Goal: Find specific page/section: Locate a particular part of the current website

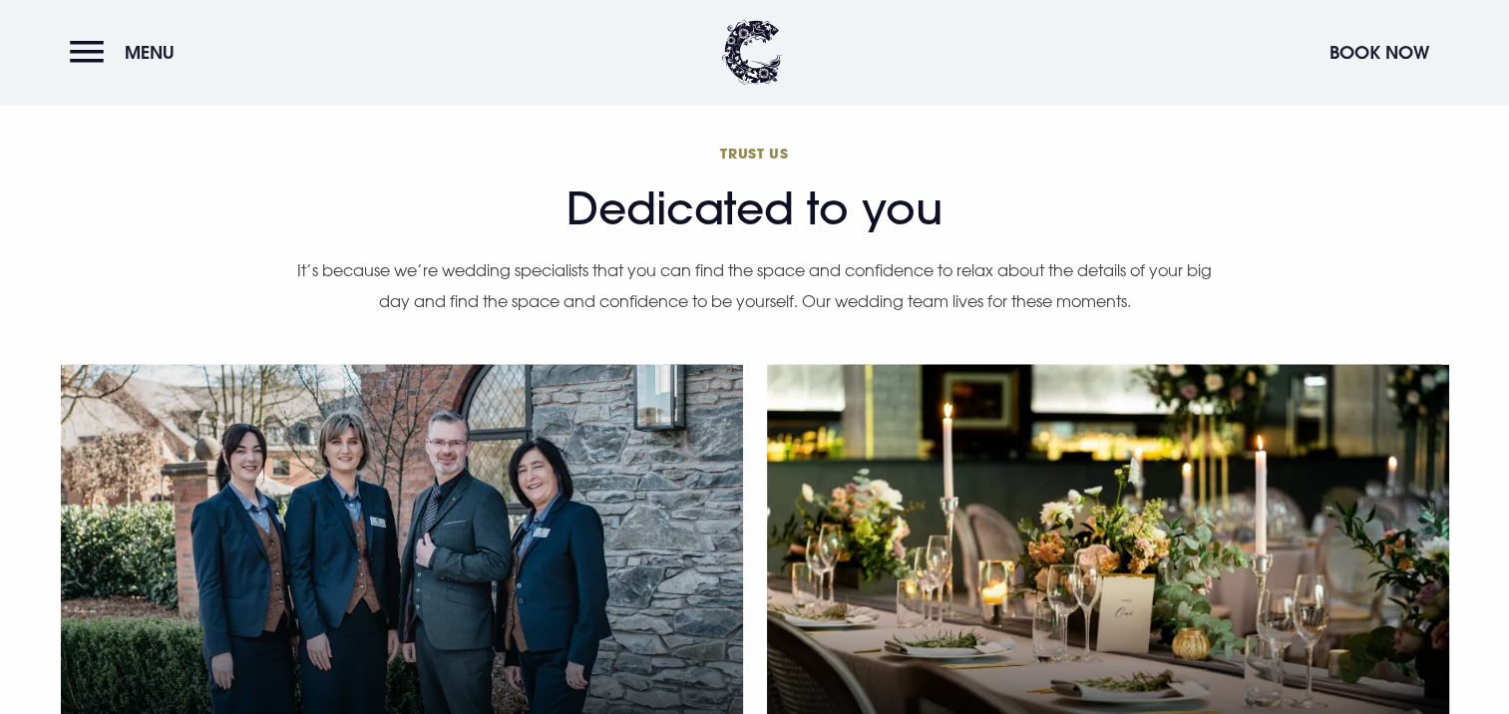
scroll to position [4520, 0]
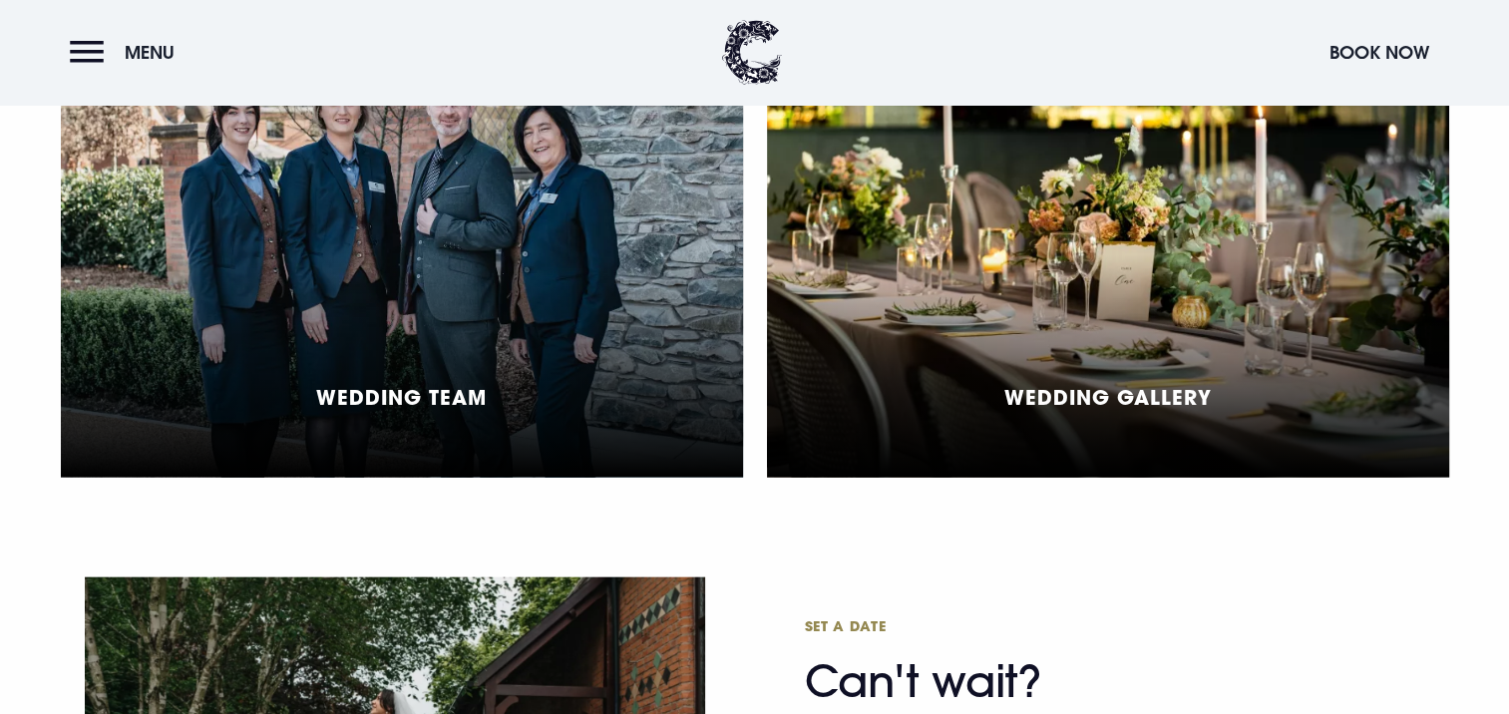
click at [488, 315] on div "Wedding Team" at bounding box center [402, 255] width 682 height 445
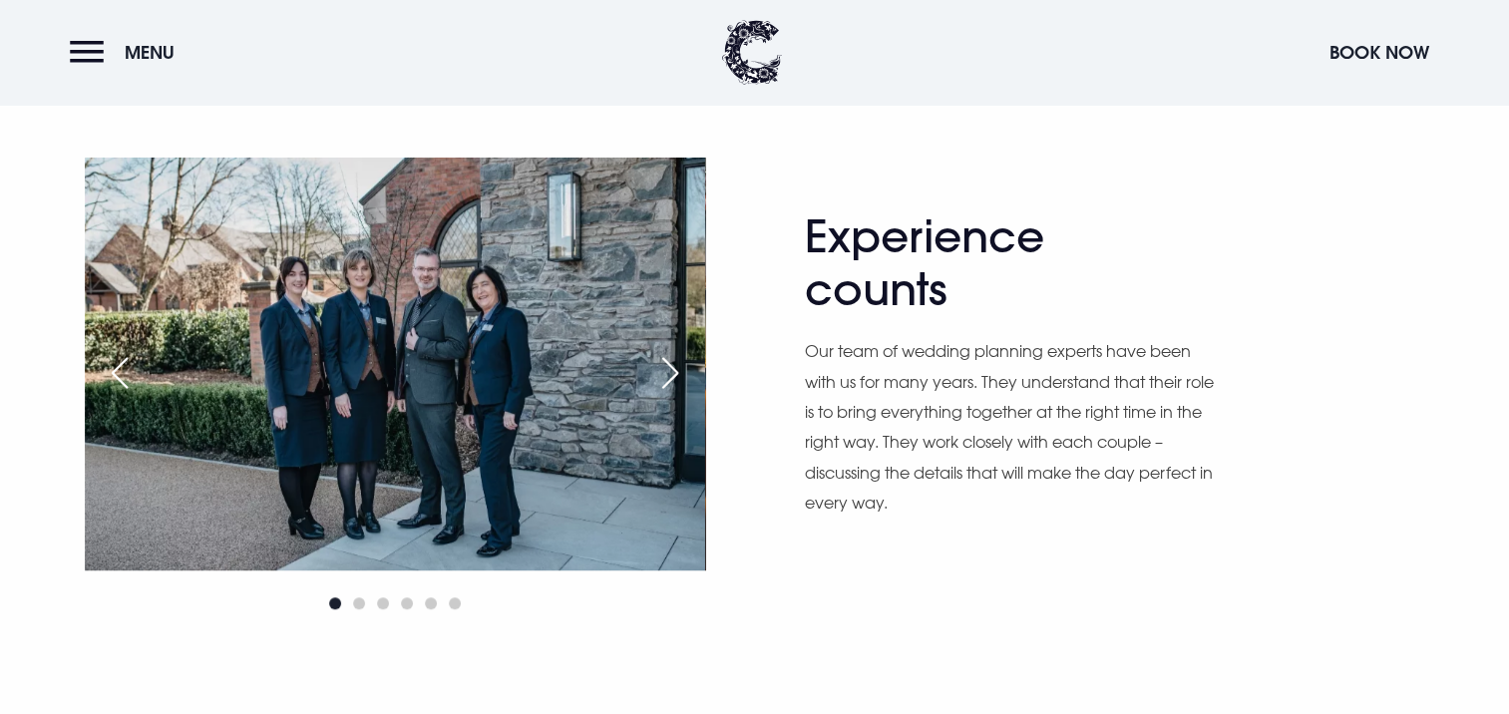
scroll to position [1197, 0]
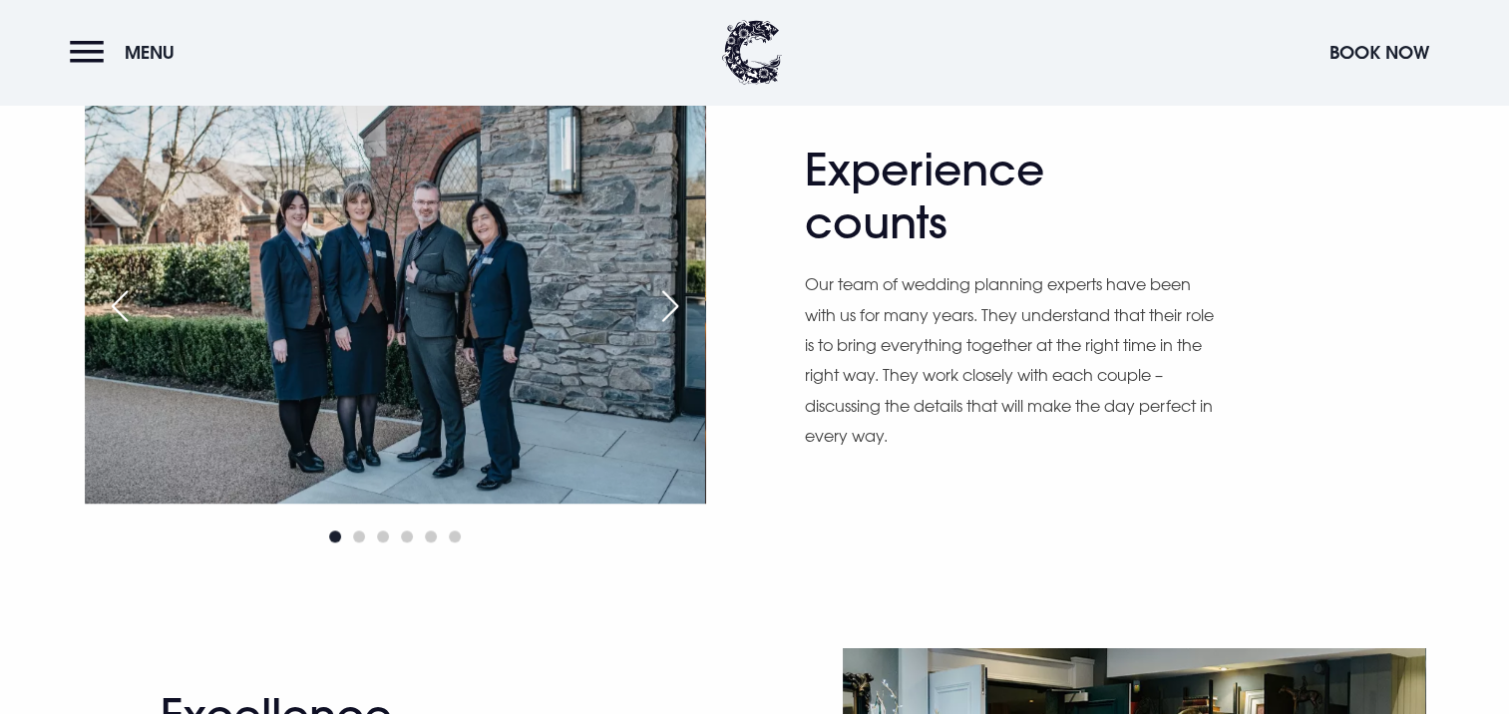
click at [686, 299] on div "Next slide" at bounding box center [670, 306] width 50 height 44
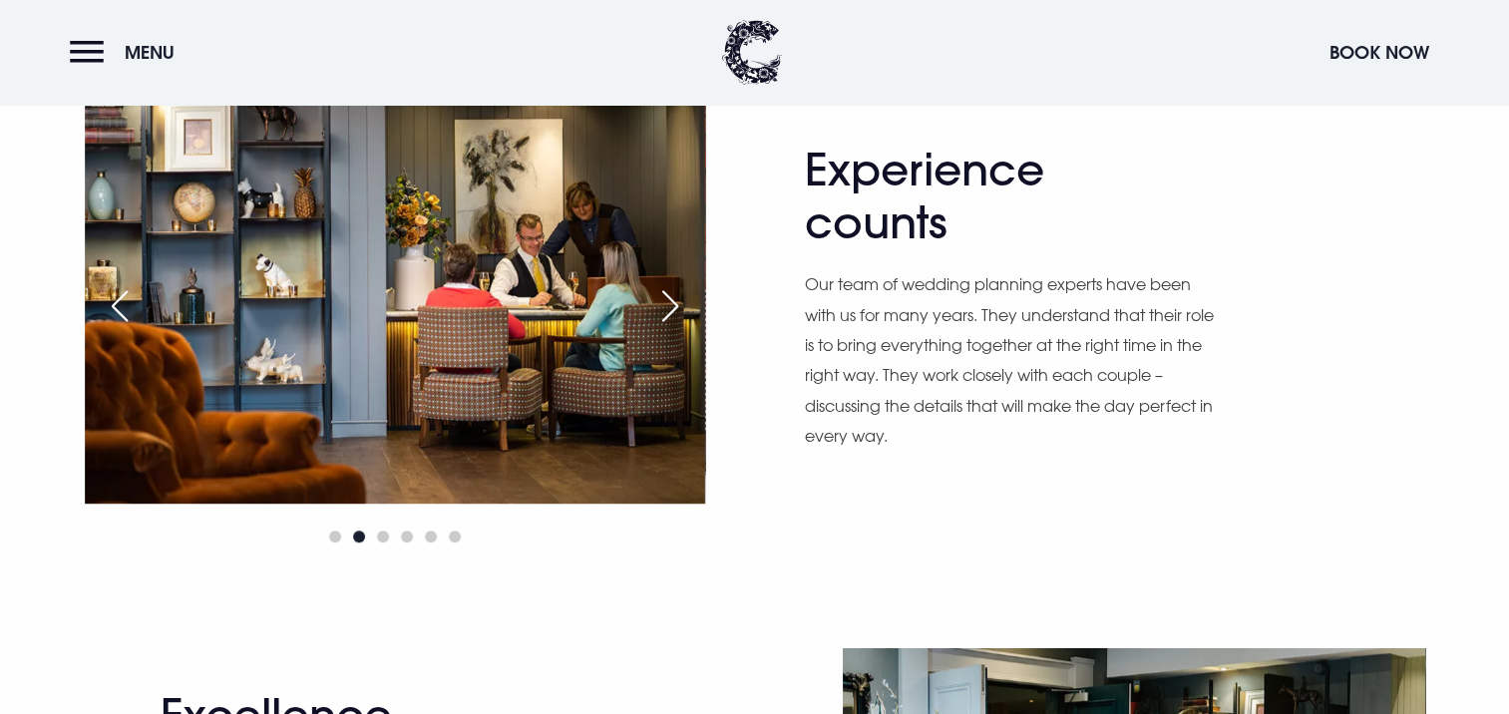
scroll to position [1130, 0]
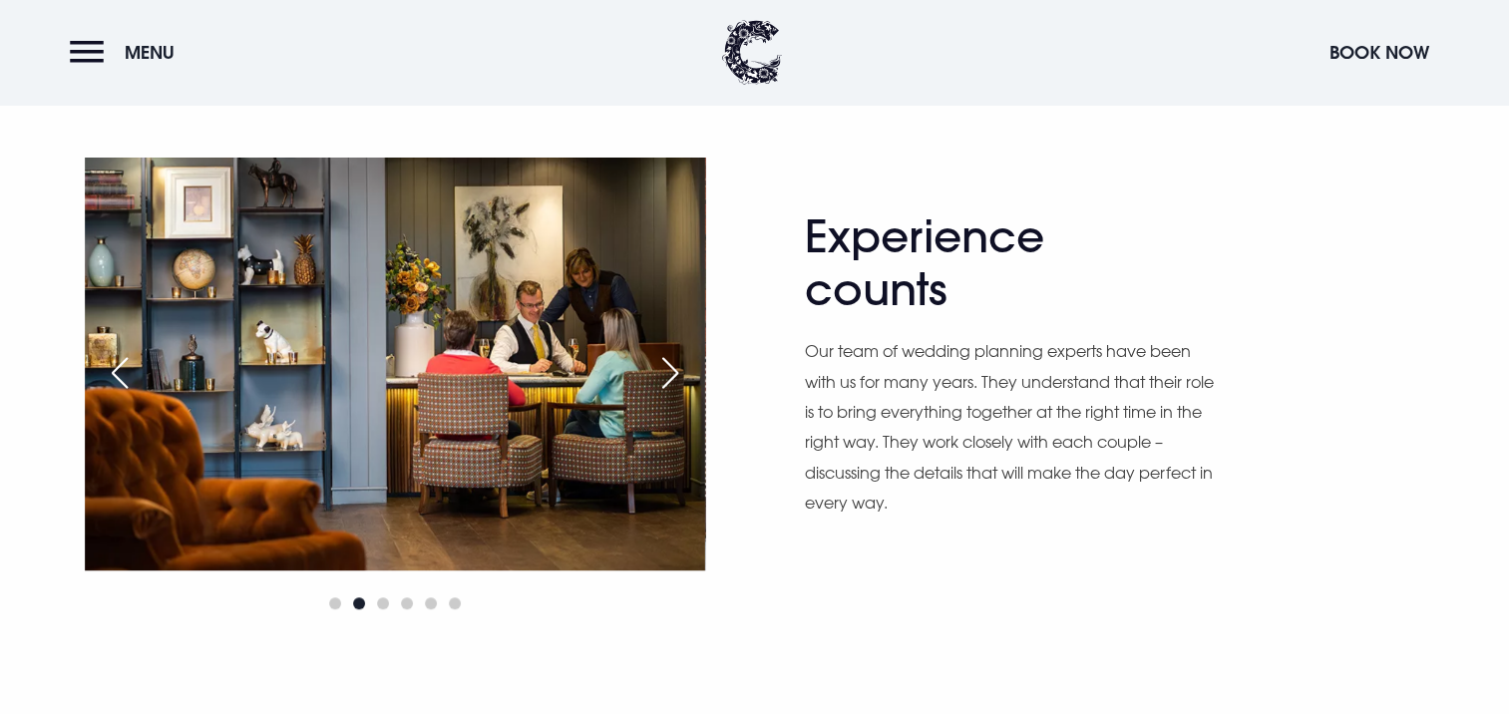
click at [681, 373] on div "Next slide" at bounding box center [670, 373] width 50 height 44
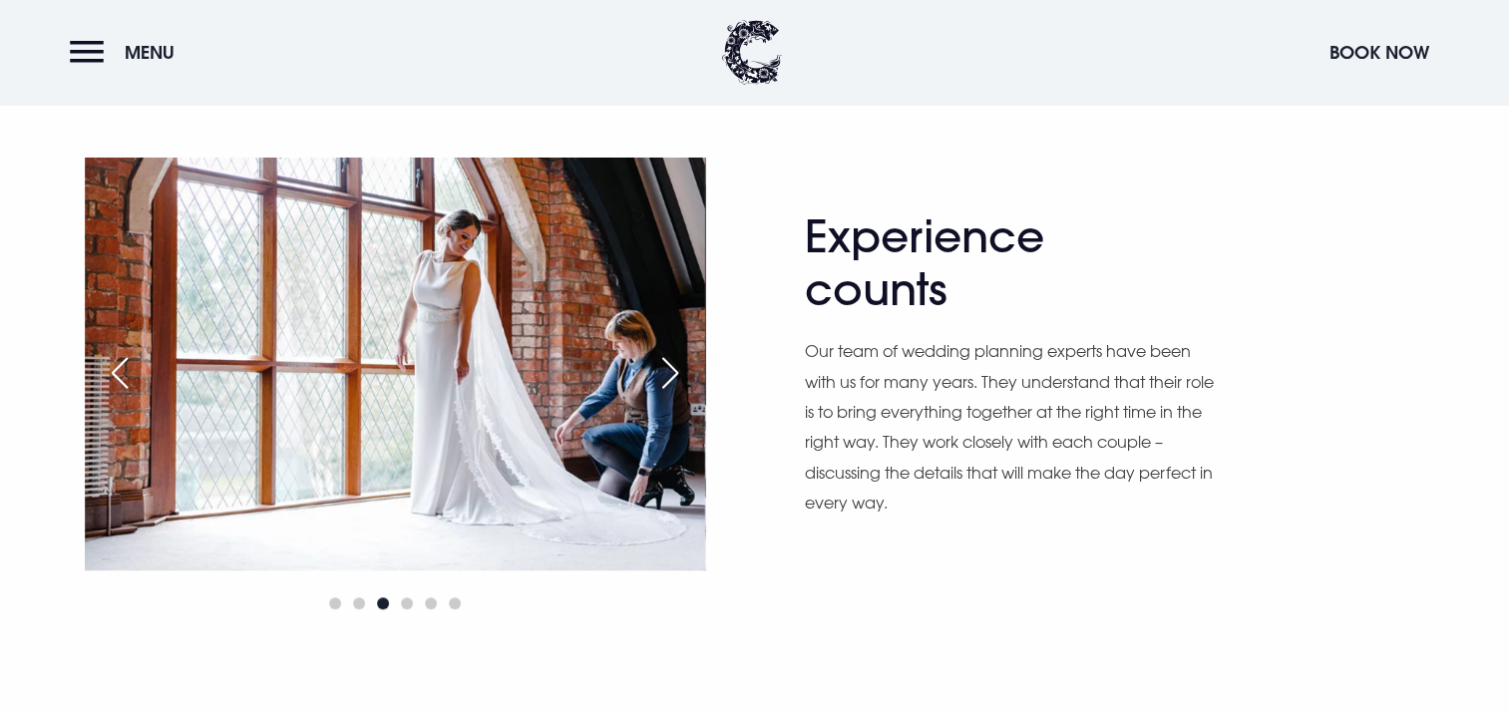
click at [674, 369] on div "Next slide" at bounding box center [670, 373] width 50 height 44
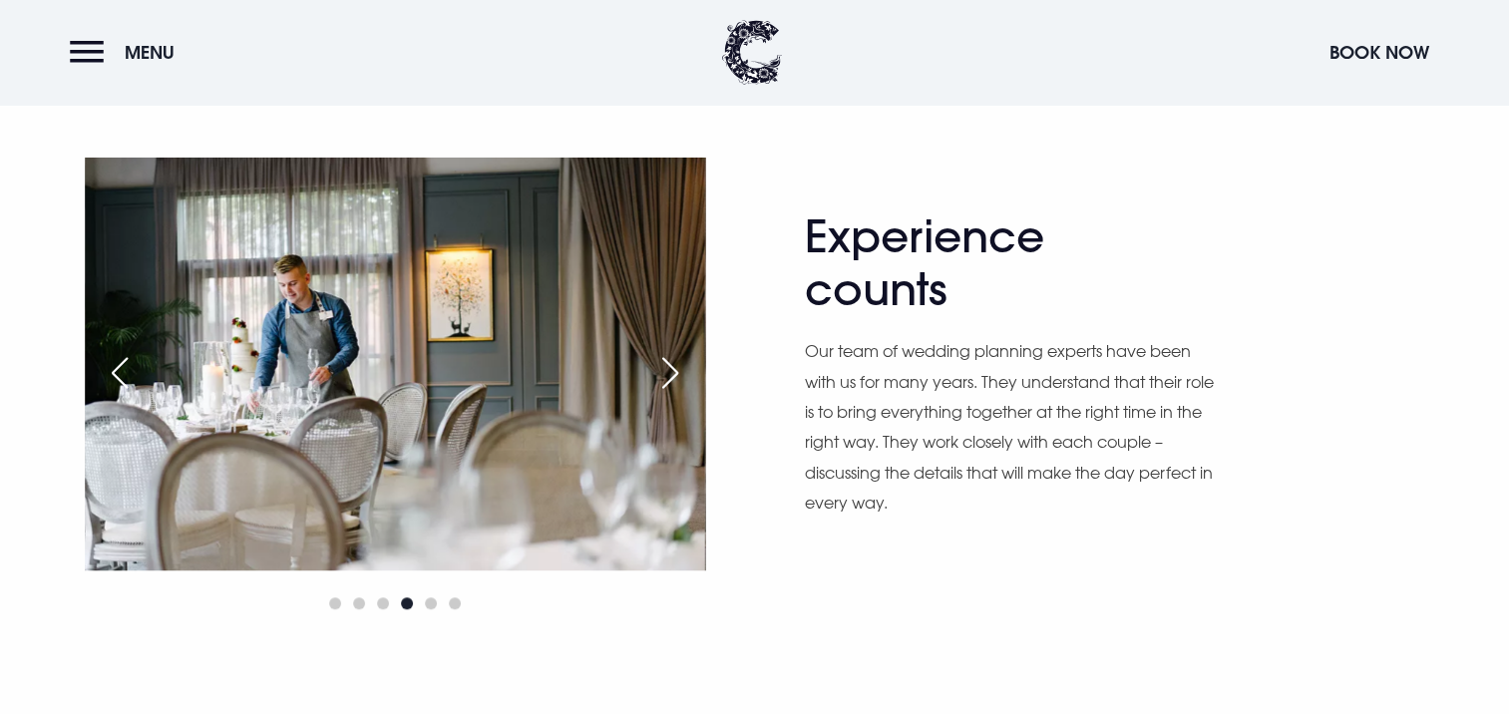
click at [674, 369] on div "Next slide" at bounding box center [670, 373] width 50 height 44
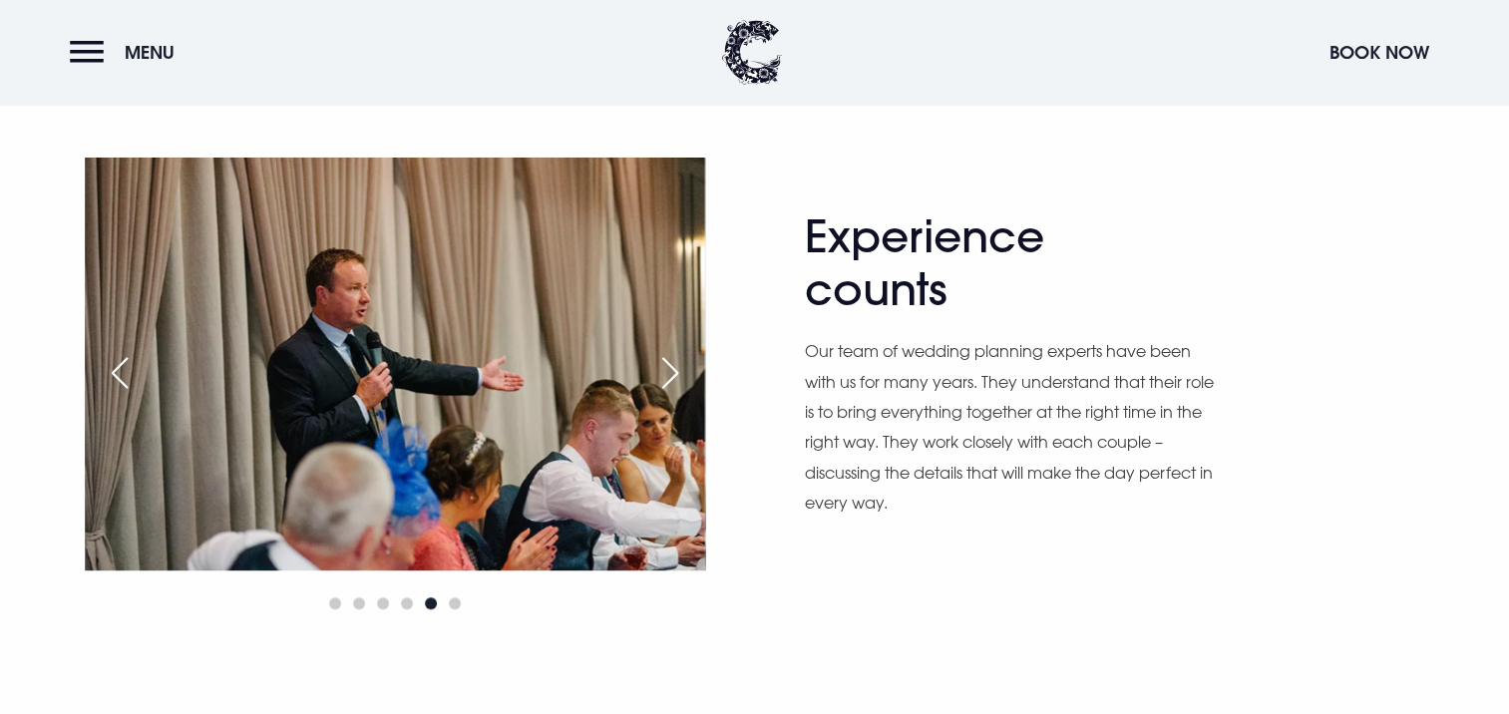
click at [674, 369] on div "Next slide" at bounding box center [670, 373] width 50 height 44
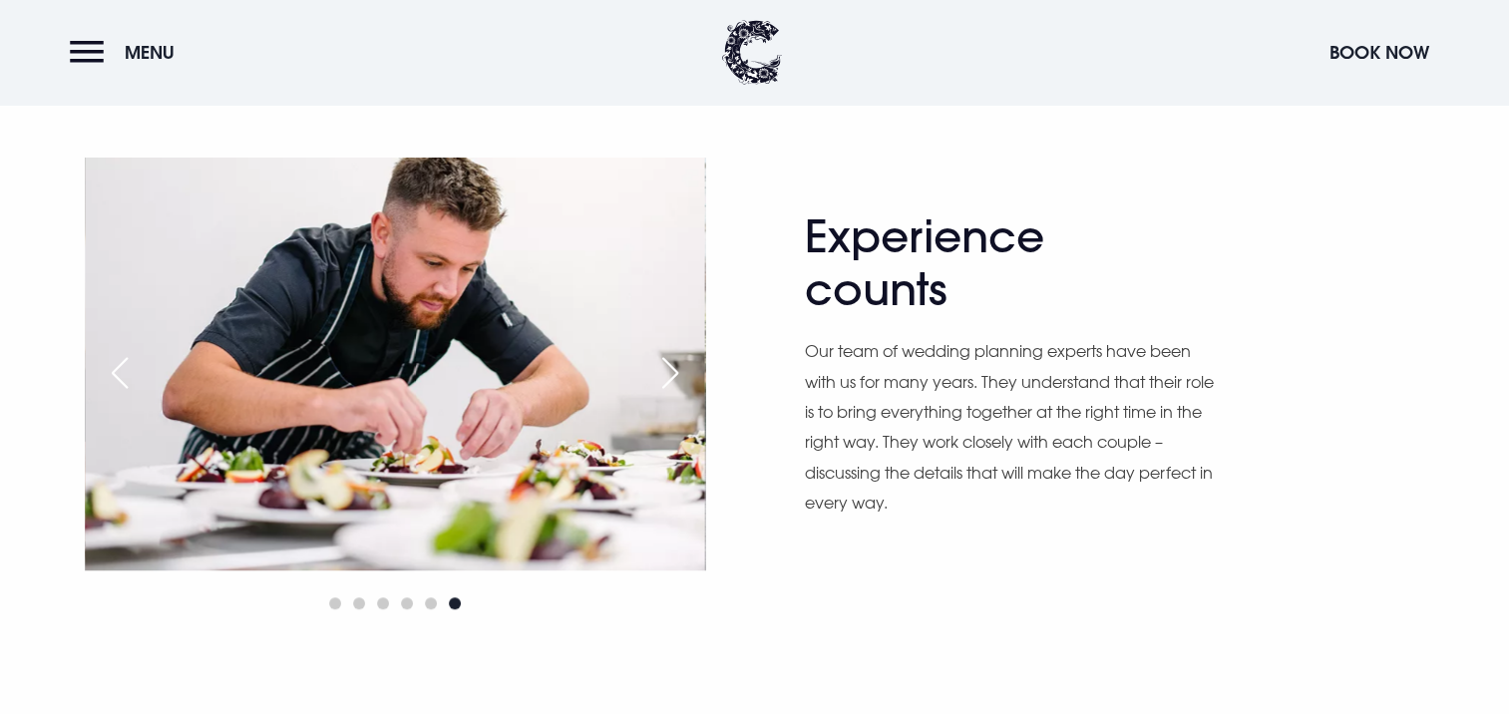
click at [674, 369] on div "Next slide" at bounding box center [670, 373] width 50 height 44
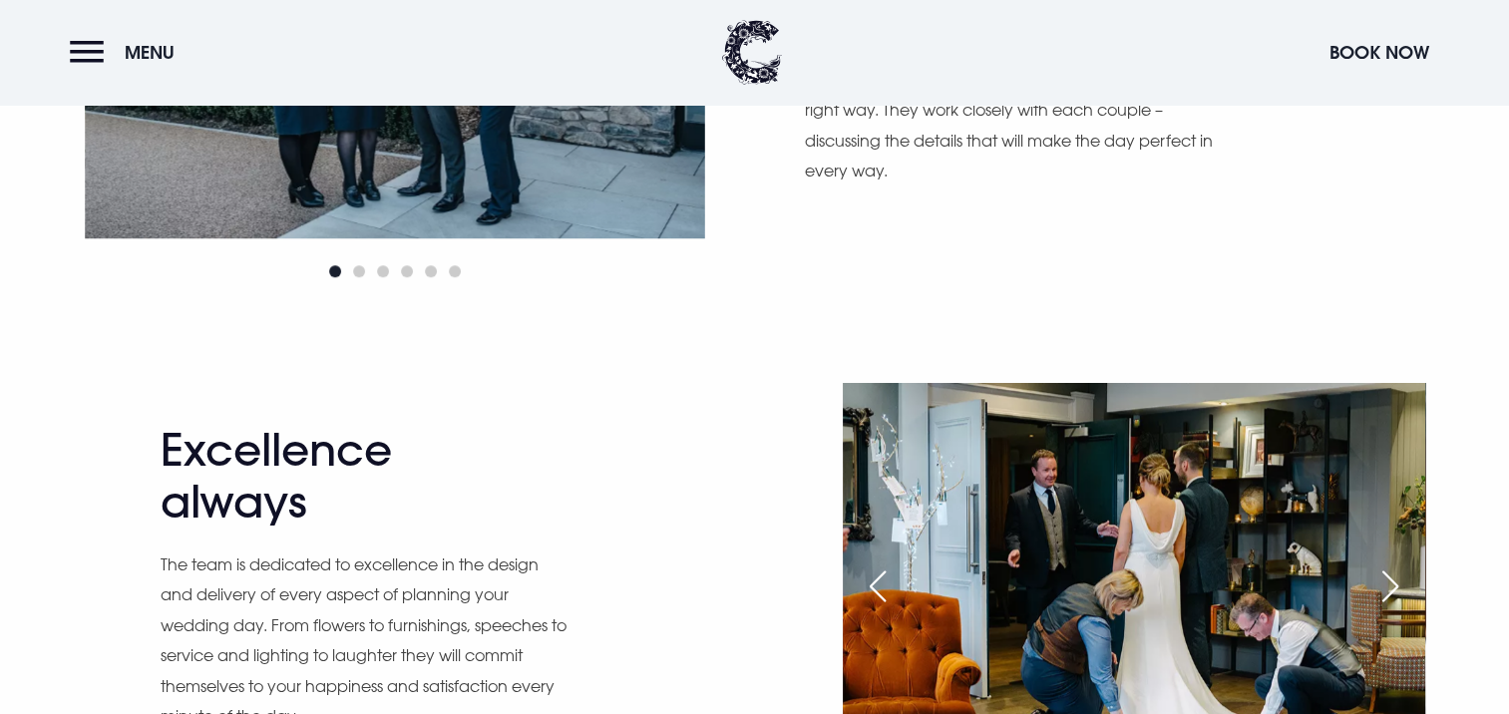
scroll to position [1661, 0]
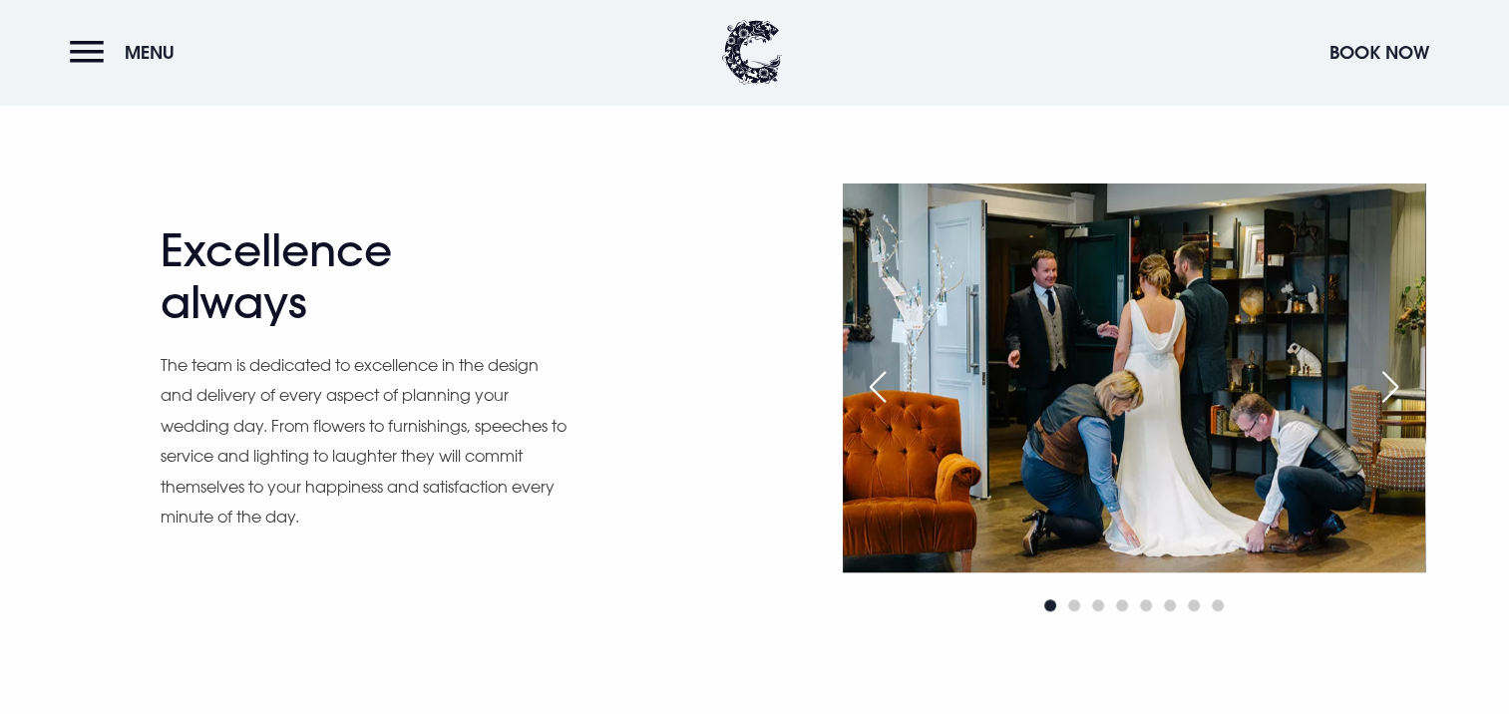
click at [1397, 386] on div "Next slide" at bounding box center [1390, 387] width 50 height 44
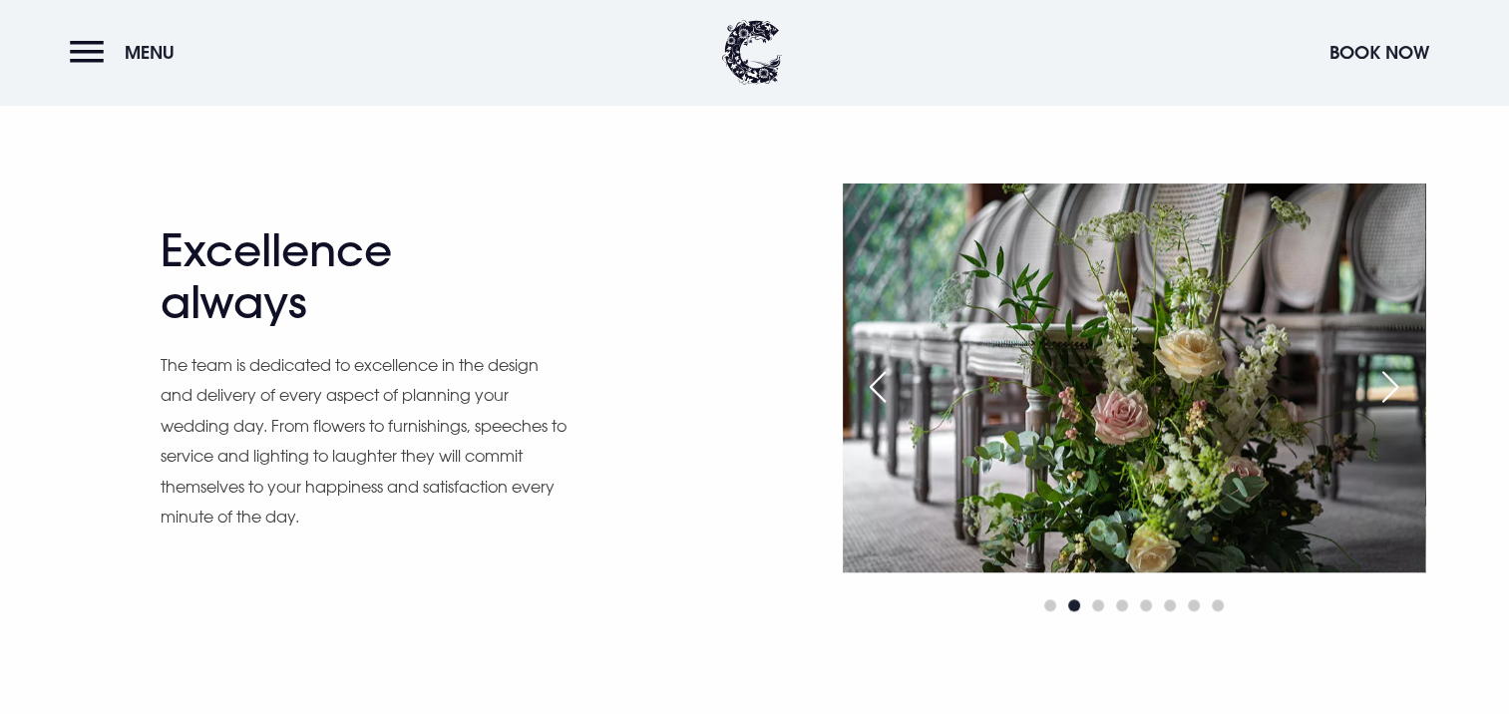
click at [1397, 386] on div "Next slide" at bounding box center [1390, 387] width 50 height 44
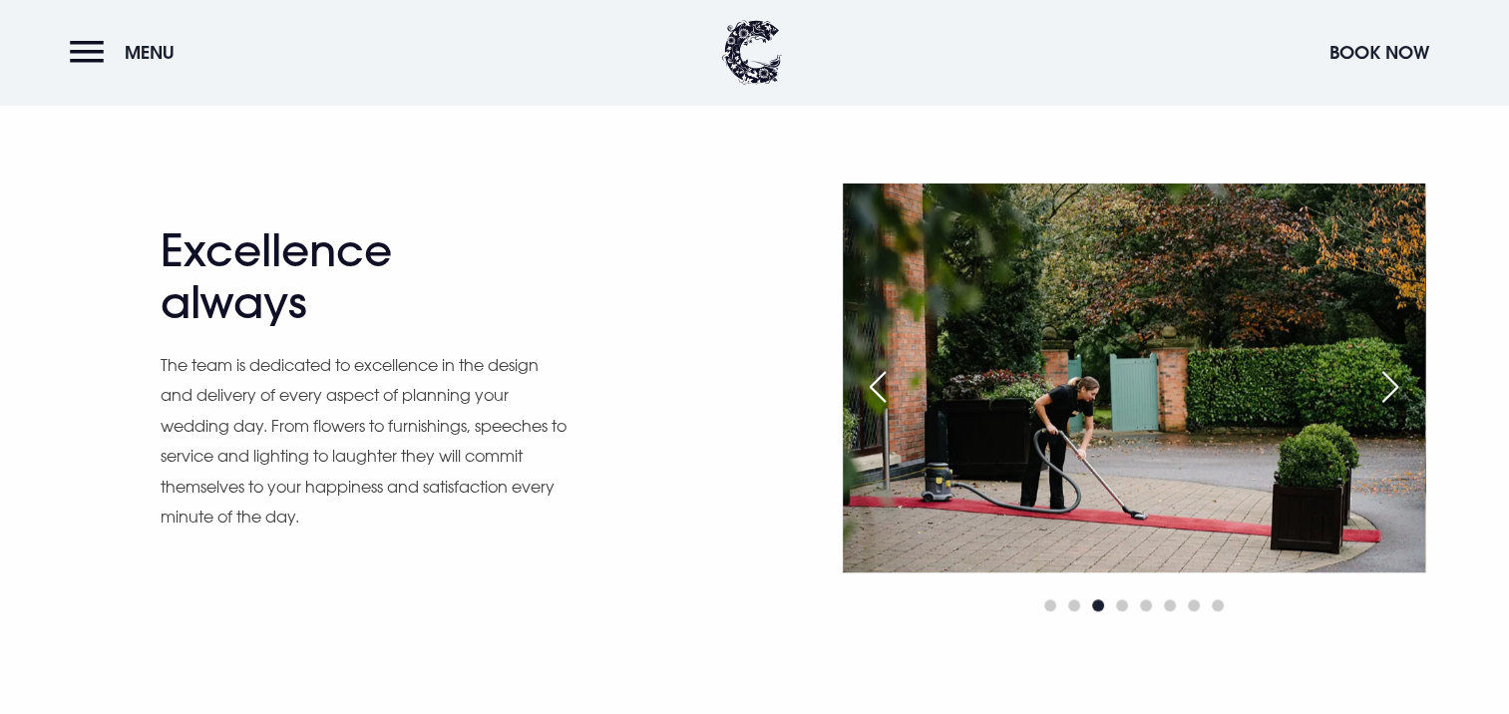
click at [1397, 386] on div "Next slide" at bounding box center [1390, 387] width 50 height 44
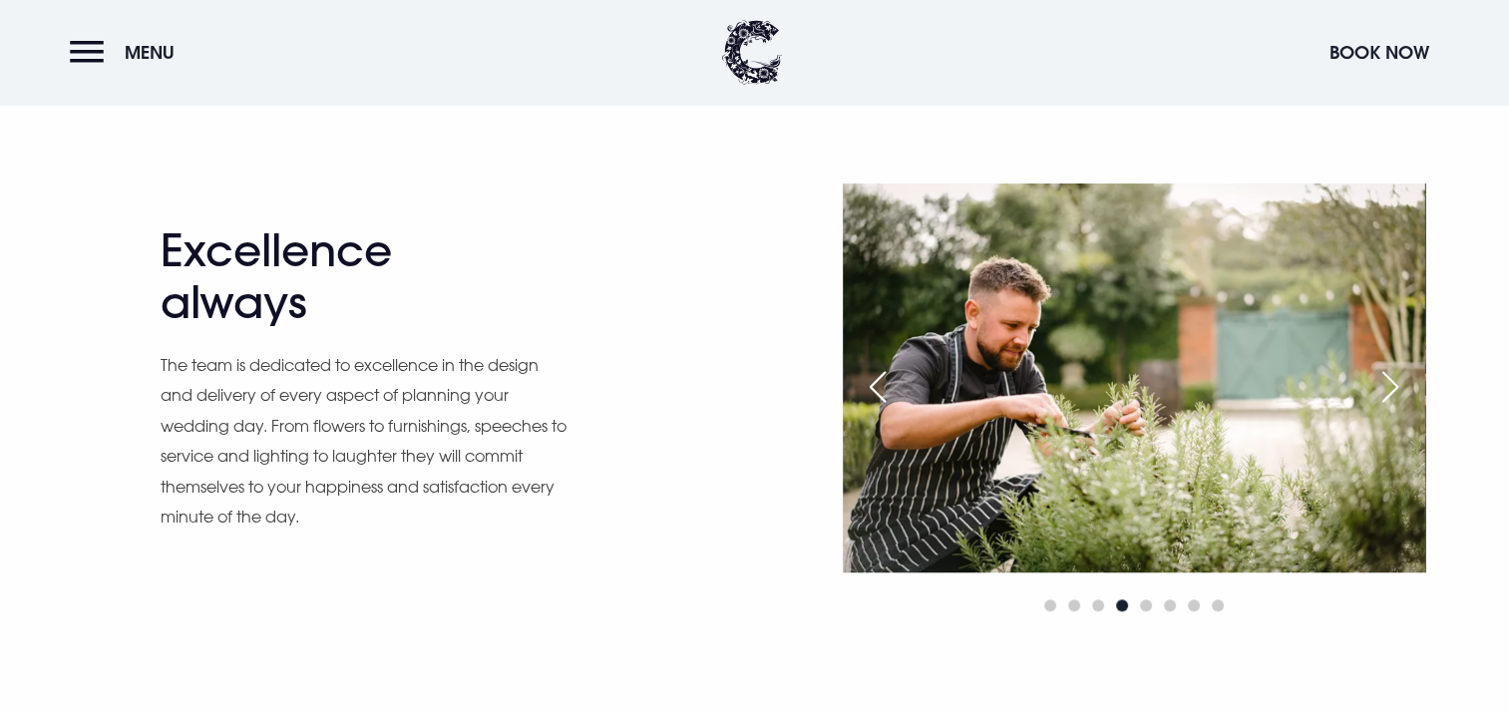
click at [1397, 386] on div "Next slide" at bounding box center [1390, 387] width 50 height 44
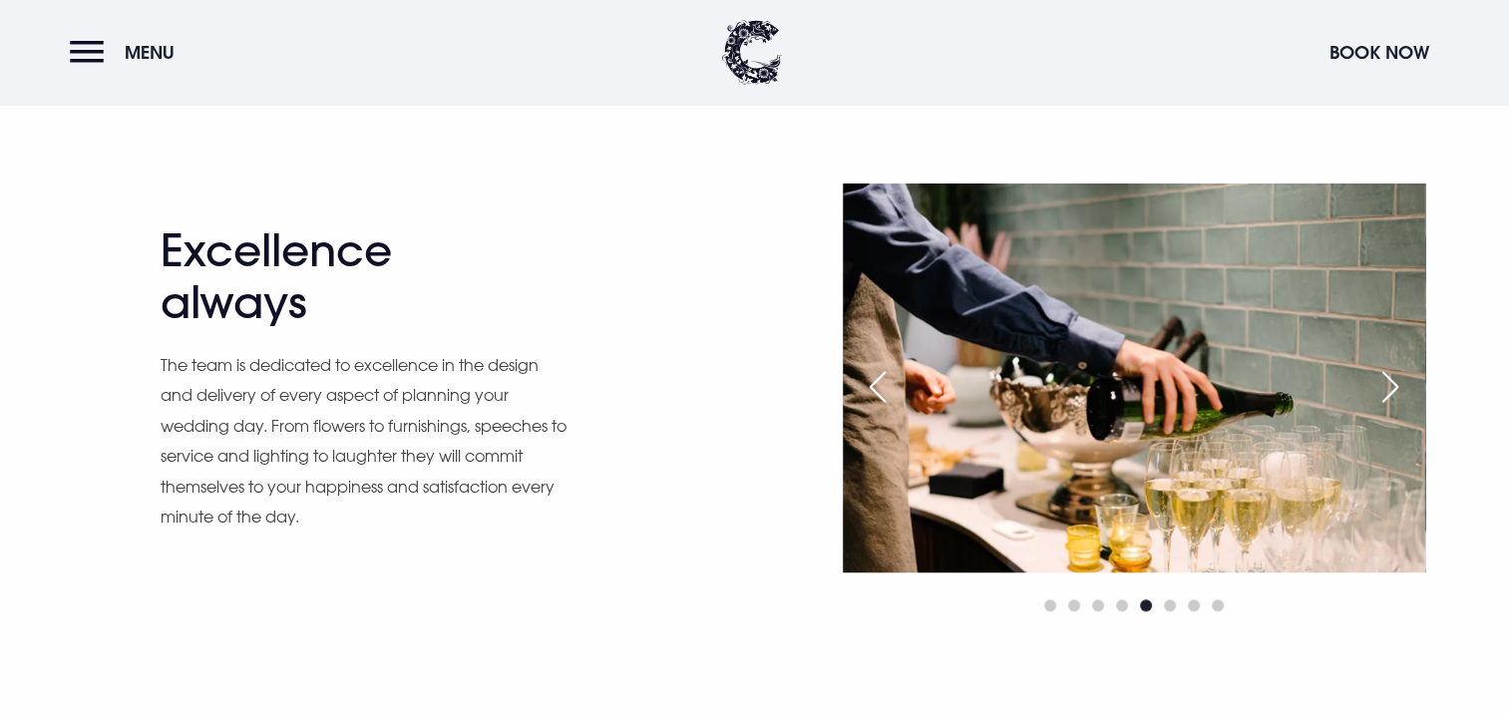
click at [1397, 386] on div "Next slide" at bounding box center [1390, 387] width 50 height 44
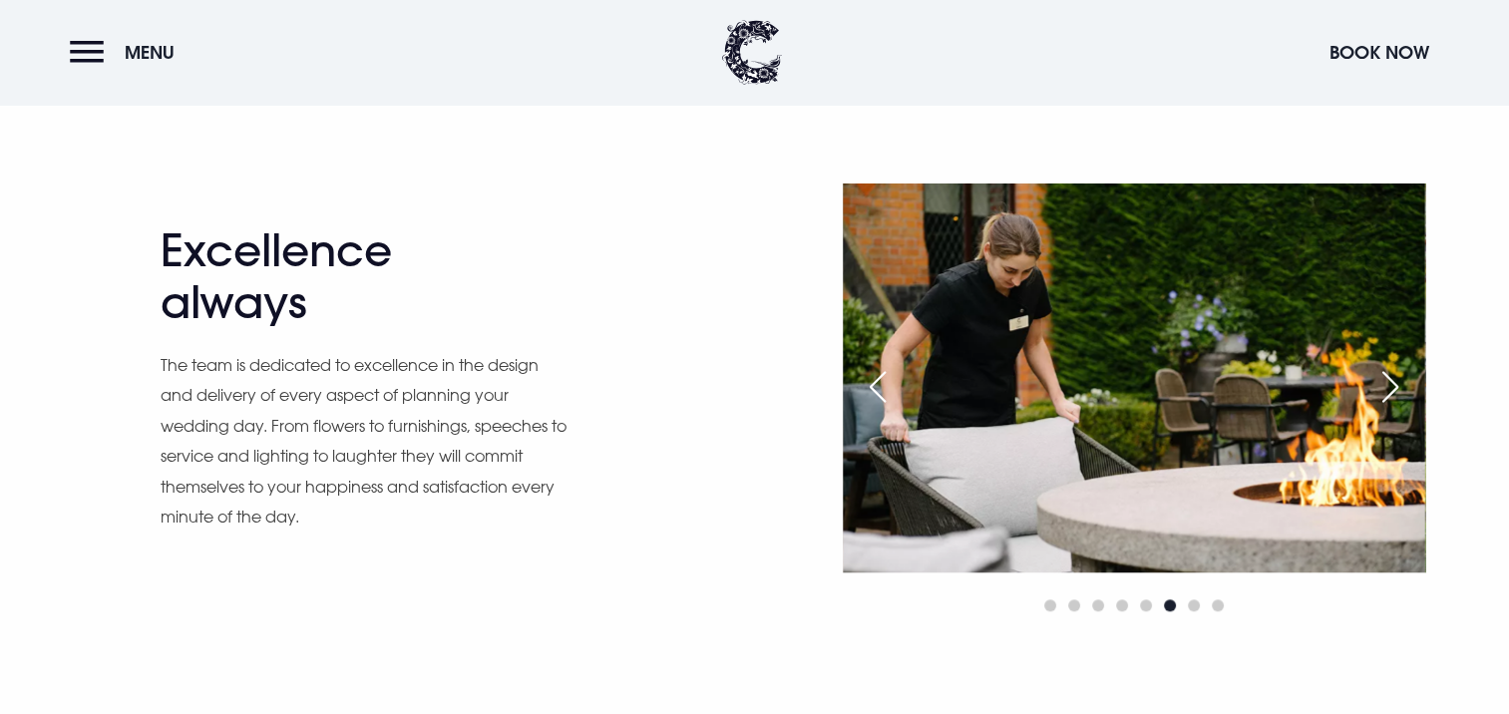
click at [1397, 386] on div "Next slide" at bounding box center [1390, 387] width 50 height 44
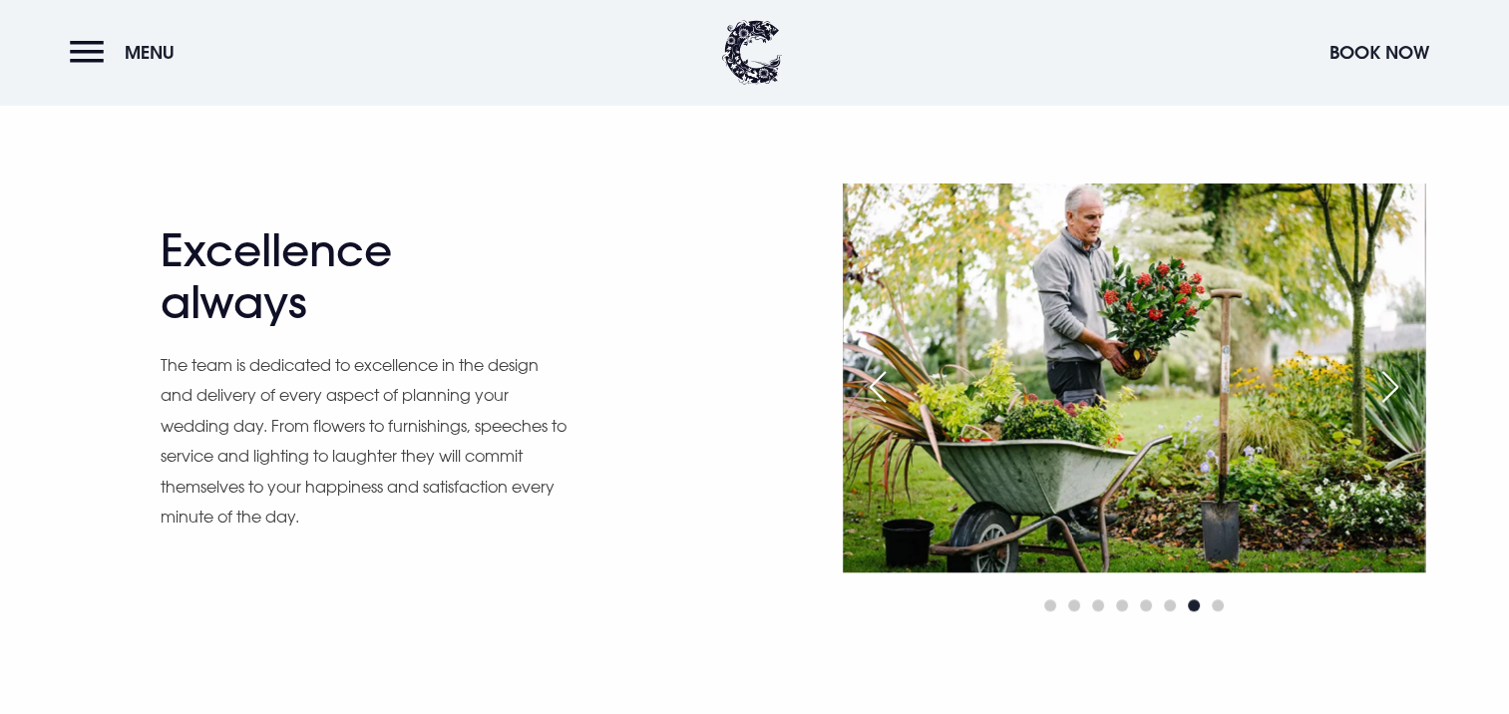
click at [1397, 386] on div "Next slide" at bounding box center [1390, 387] width 50 height 44
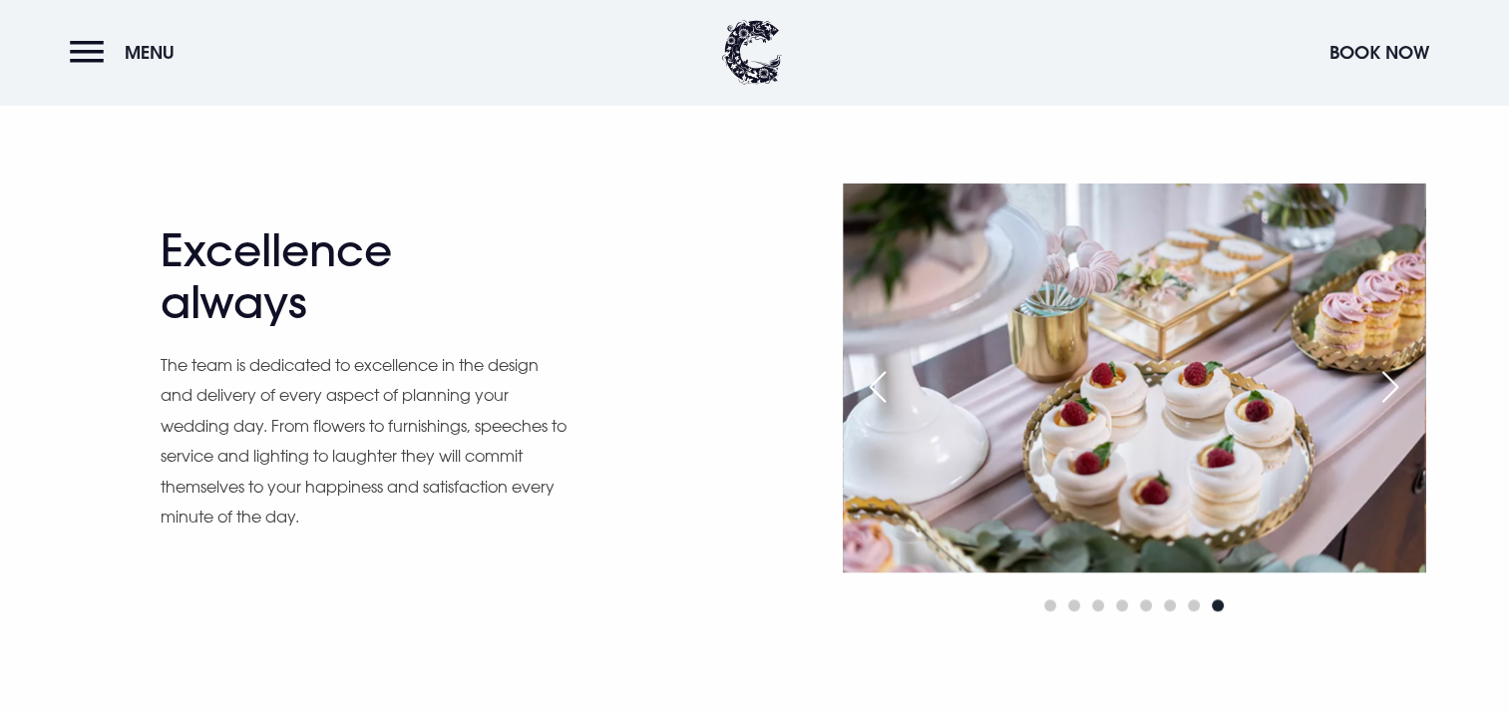
click at [1397, 386] on div "Next slide" at bounding box center [1390, 387] width 50 height 44
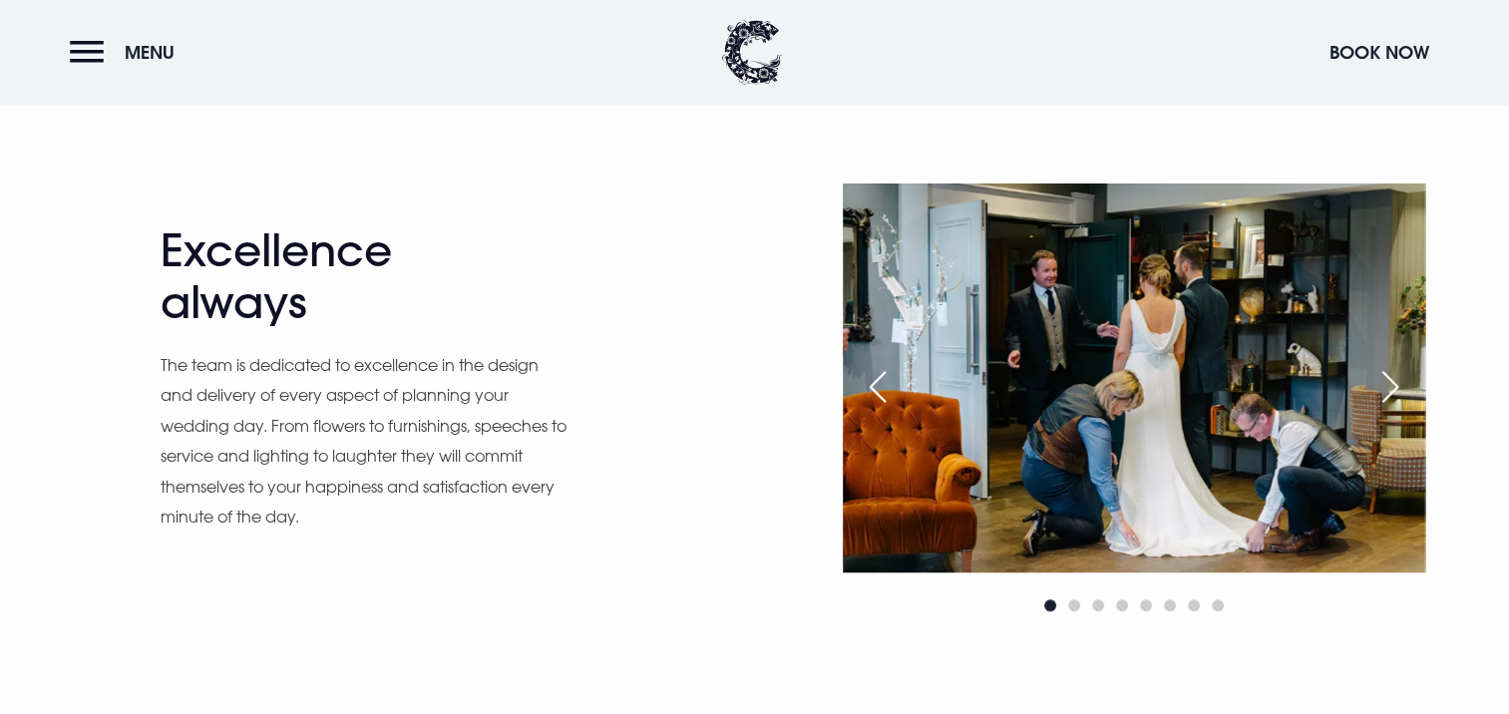
click at [1397, 387] on div "Next slide" at bounding box center [1390, 387] width 50 height 44
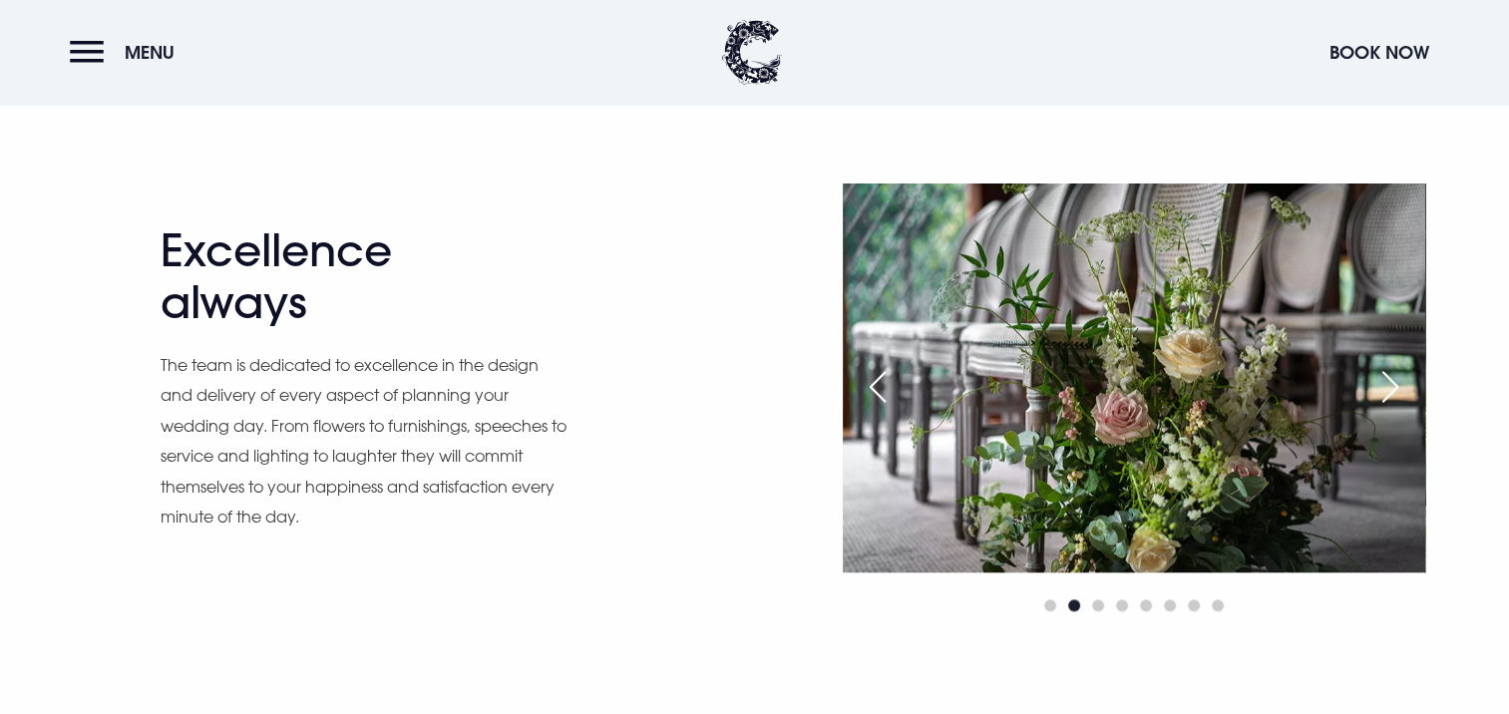
click at [1397, 387] on div "Next slide" at bounding box center [1390, 387] width 50 height 44
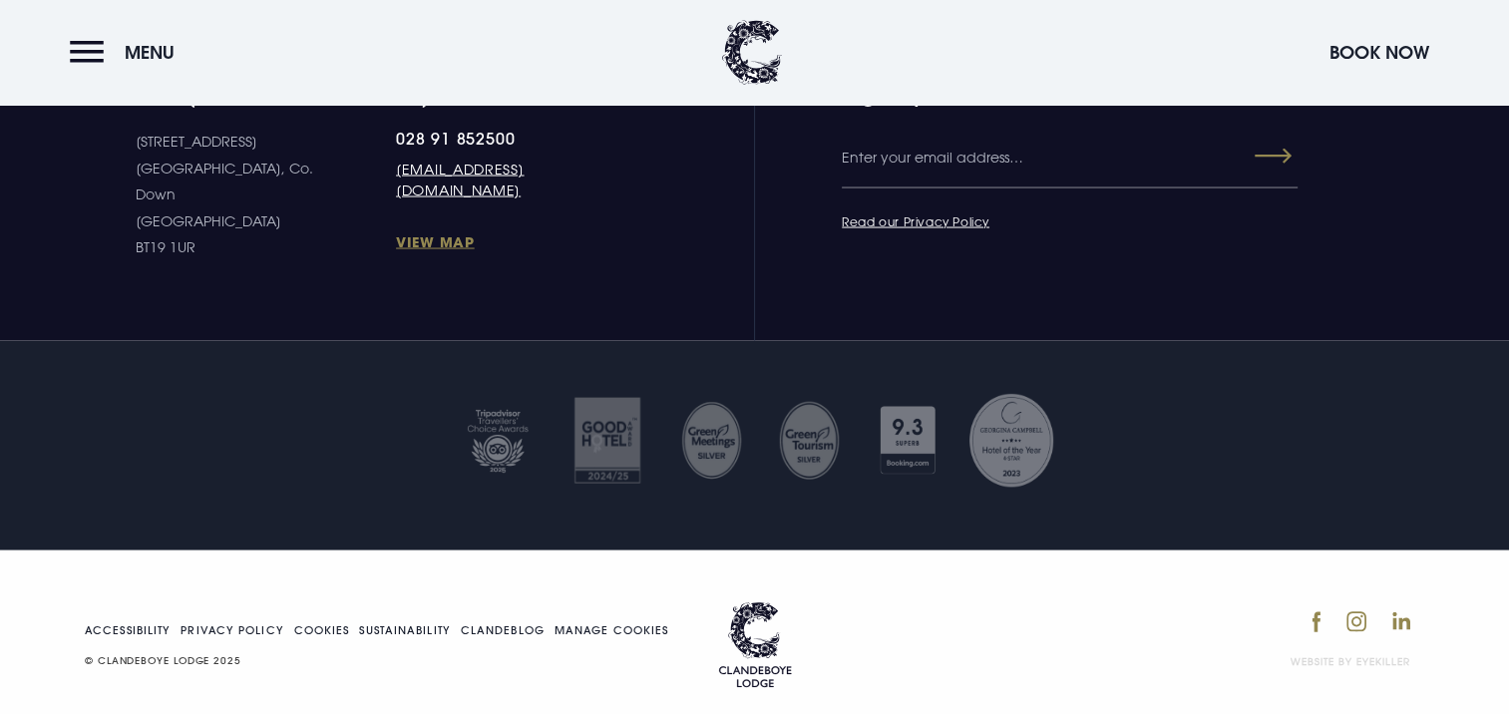
scroll to position [3701, 0]
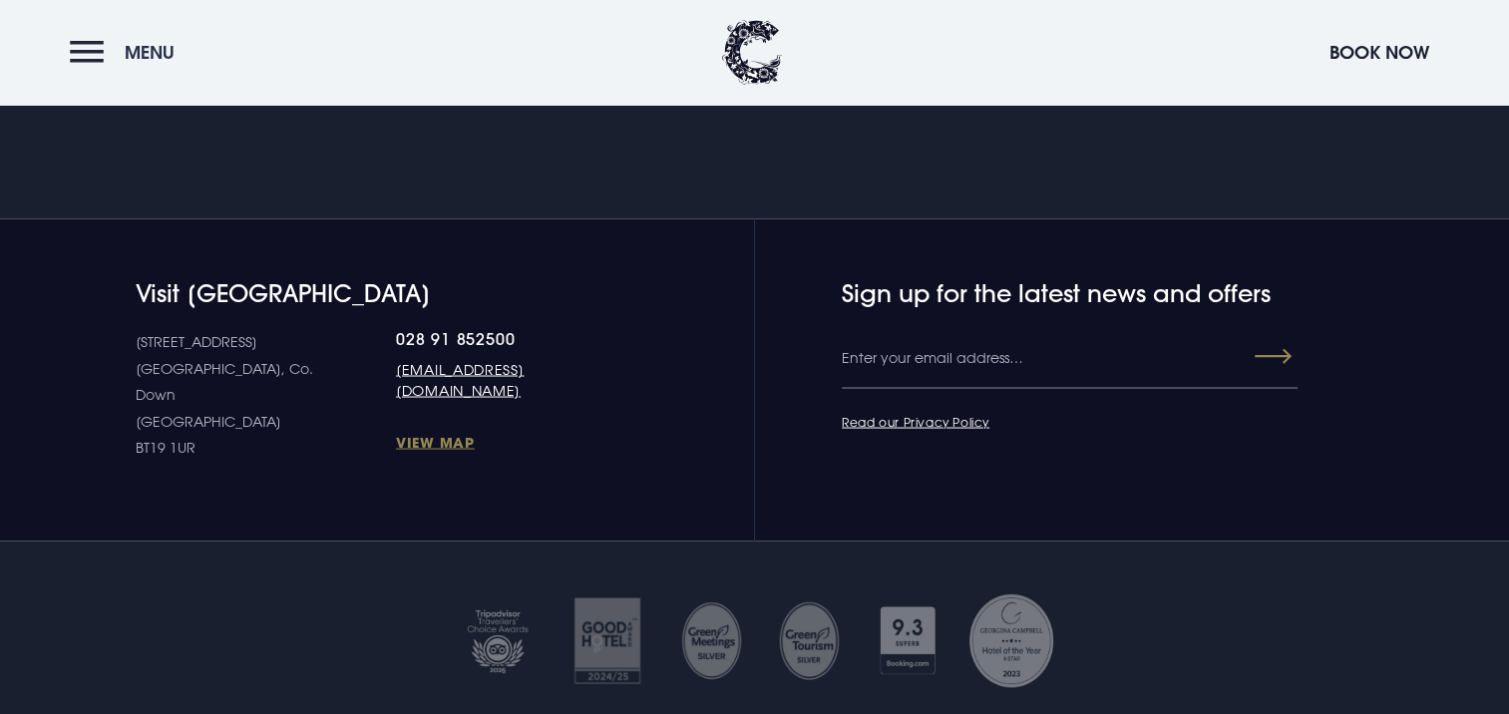
click at [127, 62] on span "Menu" at bounding box center [150, 52] width 50 height 23
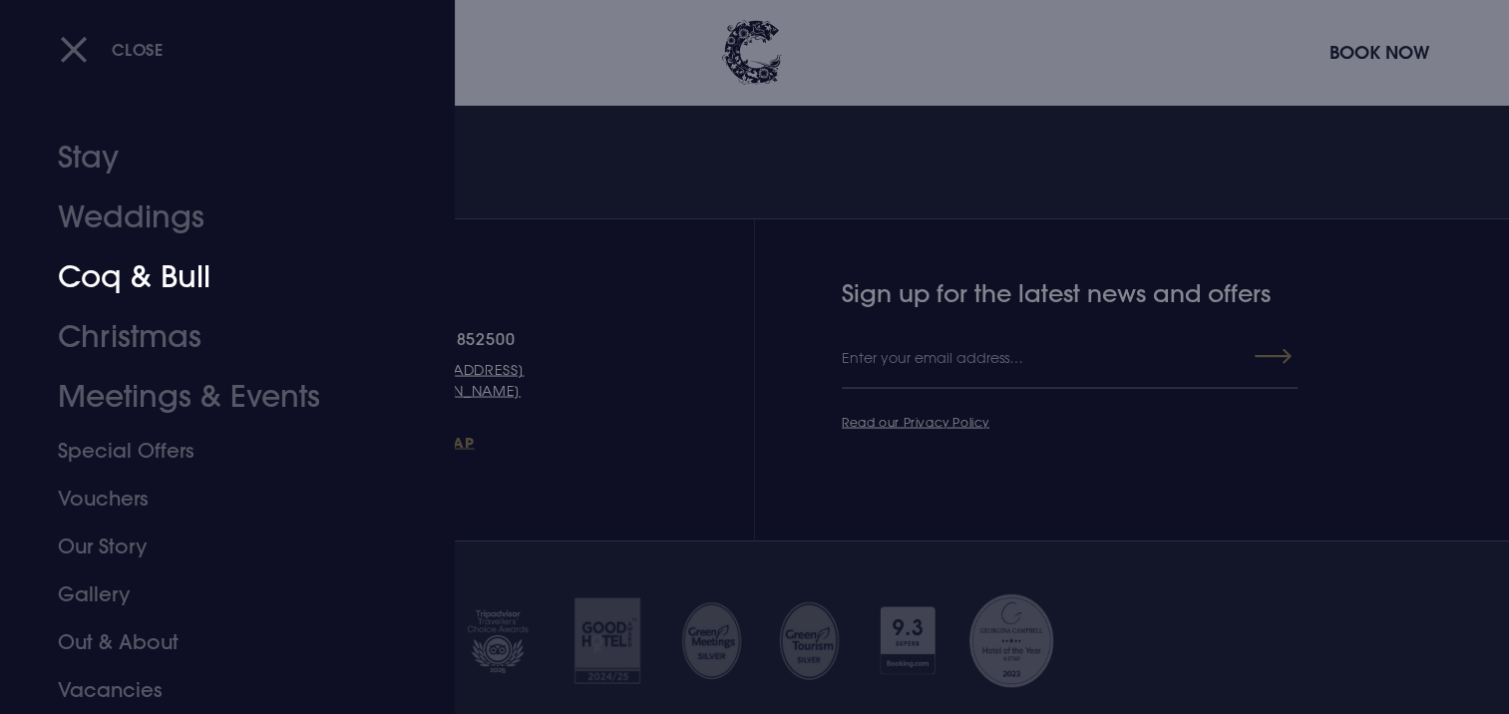
click at [145, 287] on link "Coq & Bull" at bounding box center [215, 277] width 315 height 60
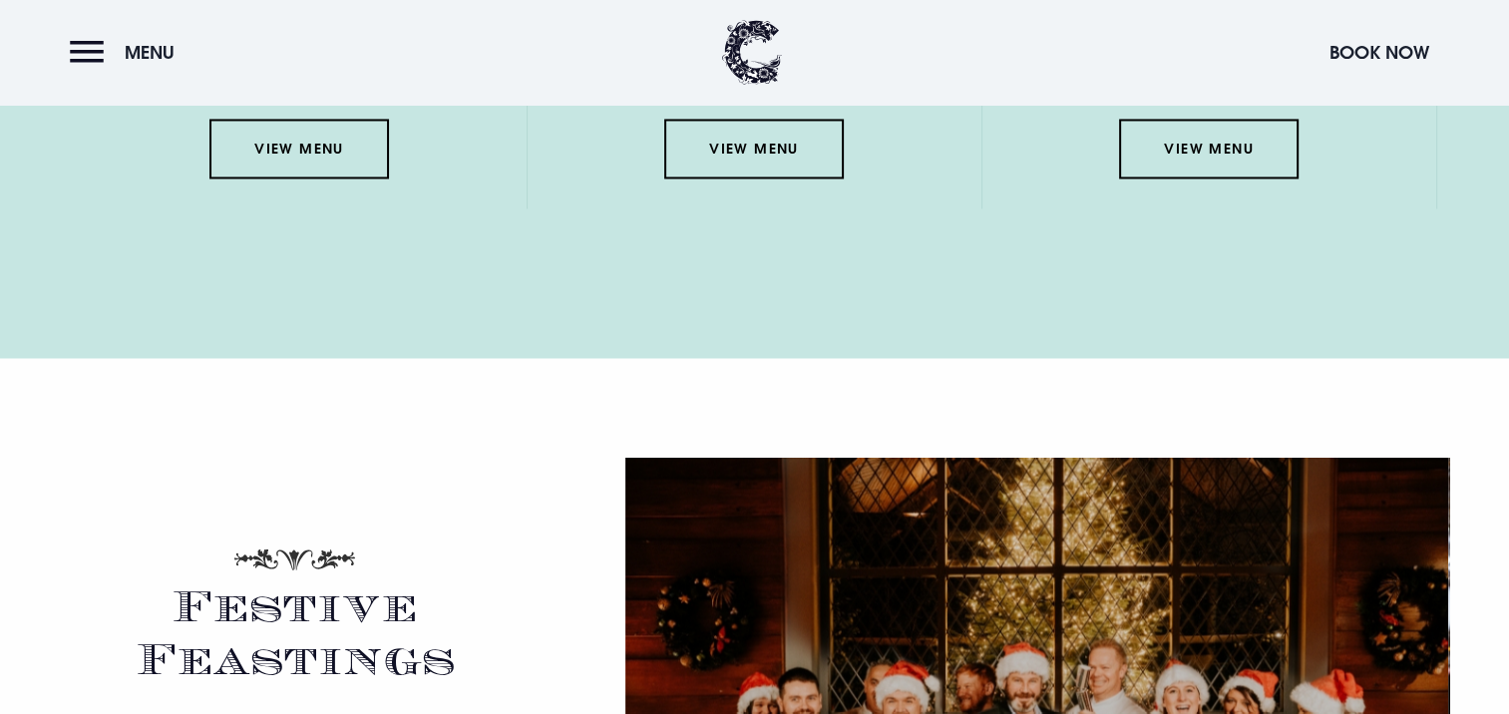
scroll to position [3124, 0]
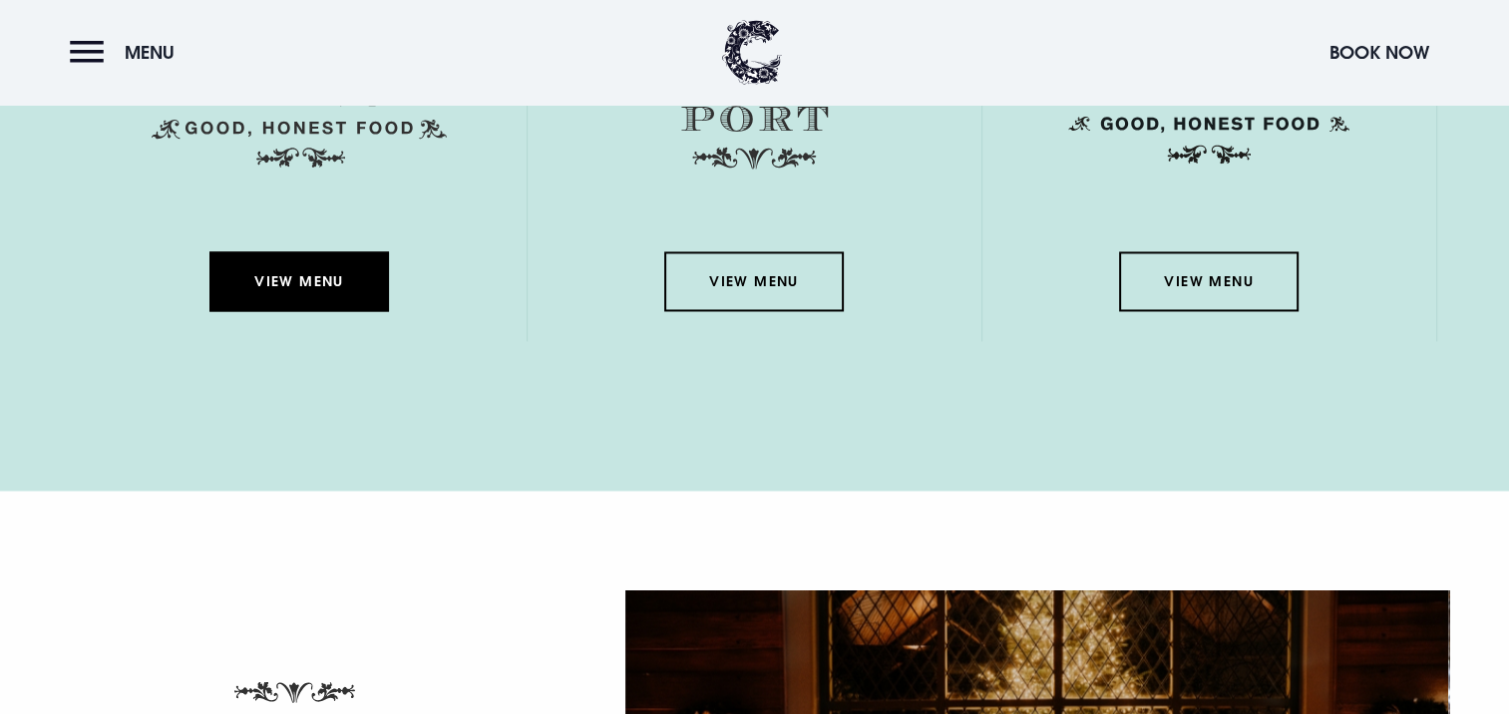
click at [319, 283] on link "View Menu" at bounding box center [299, 281] width 180 height 60
